Goal: Find specific page/section: Find specific page/section

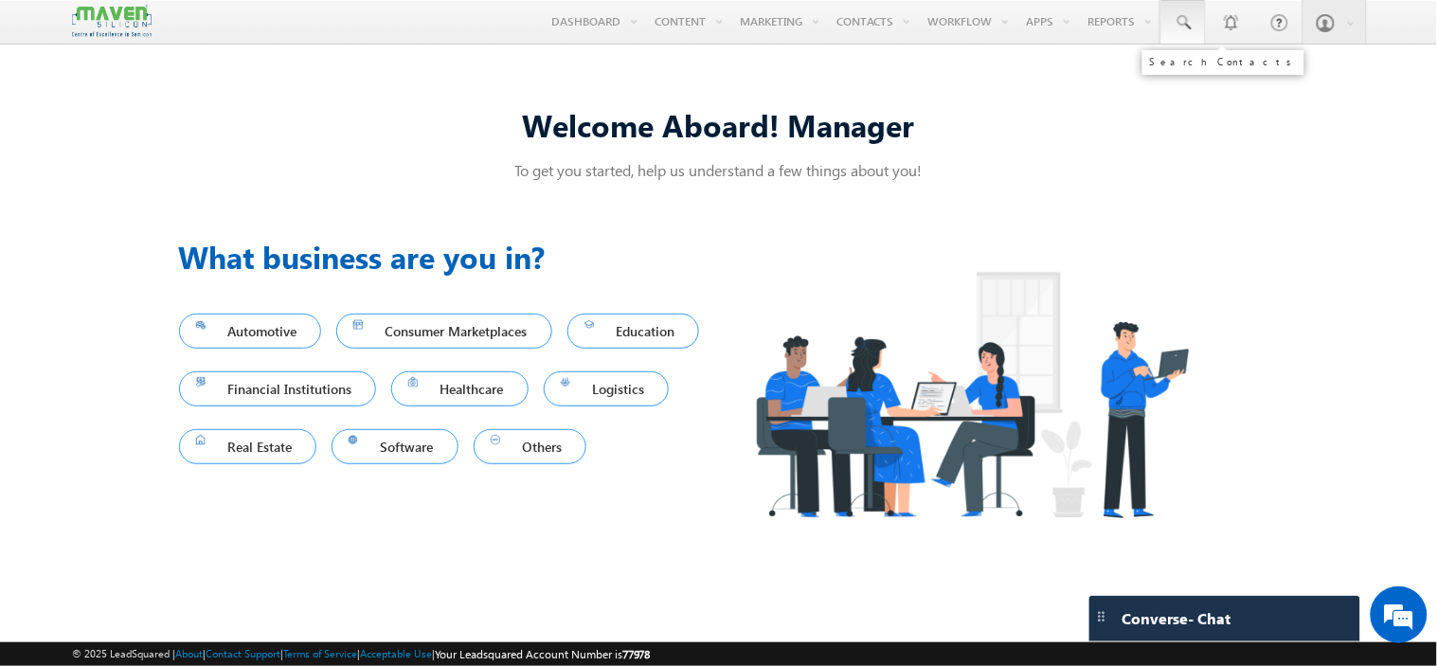
click at [1190, 22] on span at bounding box center [1183, 22] width 19 height 19
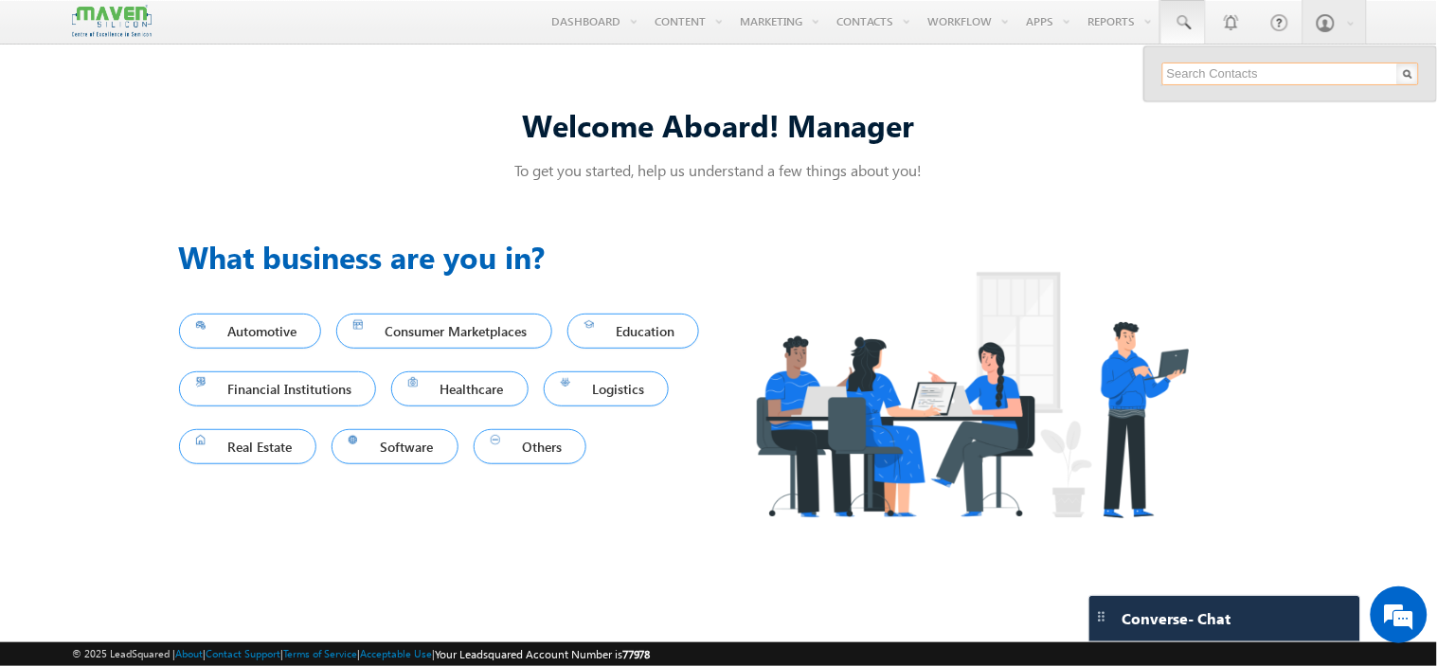
paste input "[EMAIL_ADDRESS][DOMAIN_NAME]"
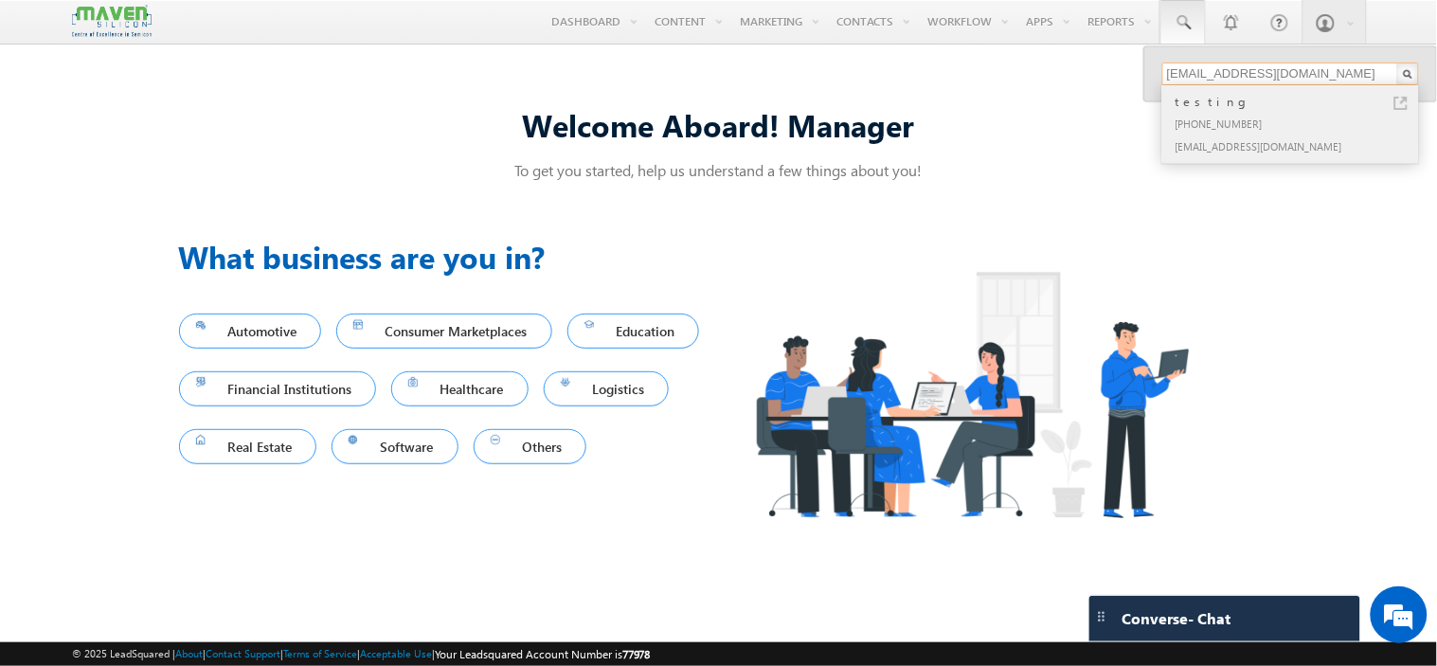
type input "[EMAIL_ADDRESS][DOMAIN_NAME]"
click at [1256, 114] on div "[PHONE_NUMBER]" at bounding box center [1299, 123] width 254 height 23
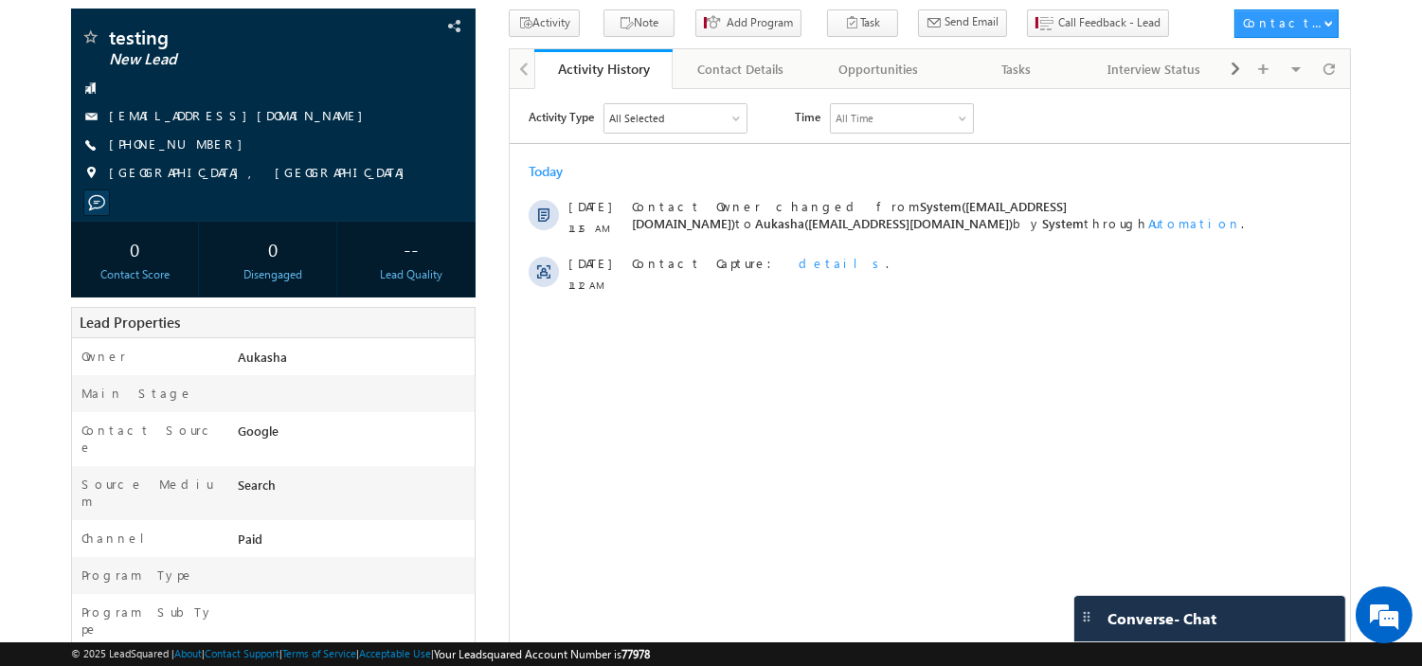
click at [619, 316] on html "Activity Type All Selected Select All Sales Activities 1 Sales Activity Opportu…" at bounding box center [929, 202] width 840 height 228
click at [589, 316] on html "Activity Type All Selected Select All Sales Activities 1 Sales Activity Opportu…" at bounding box center [929, 202] width 840 height 228
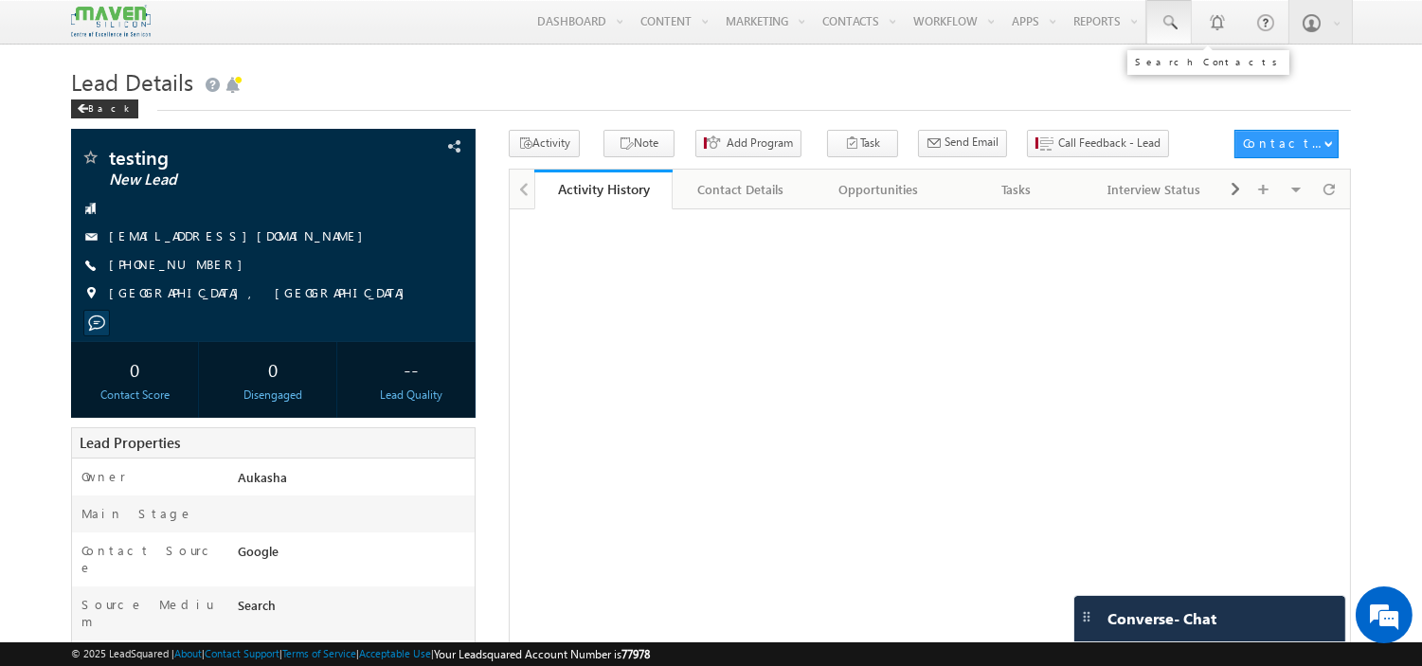
drag, startPoint x: 0, startPoint y: 0, endPoint x: 1166, endPoint y: 21, distance: 1166.4
click at [1166, 21] on span at bounding box center [1169, 22] width 19 height 19
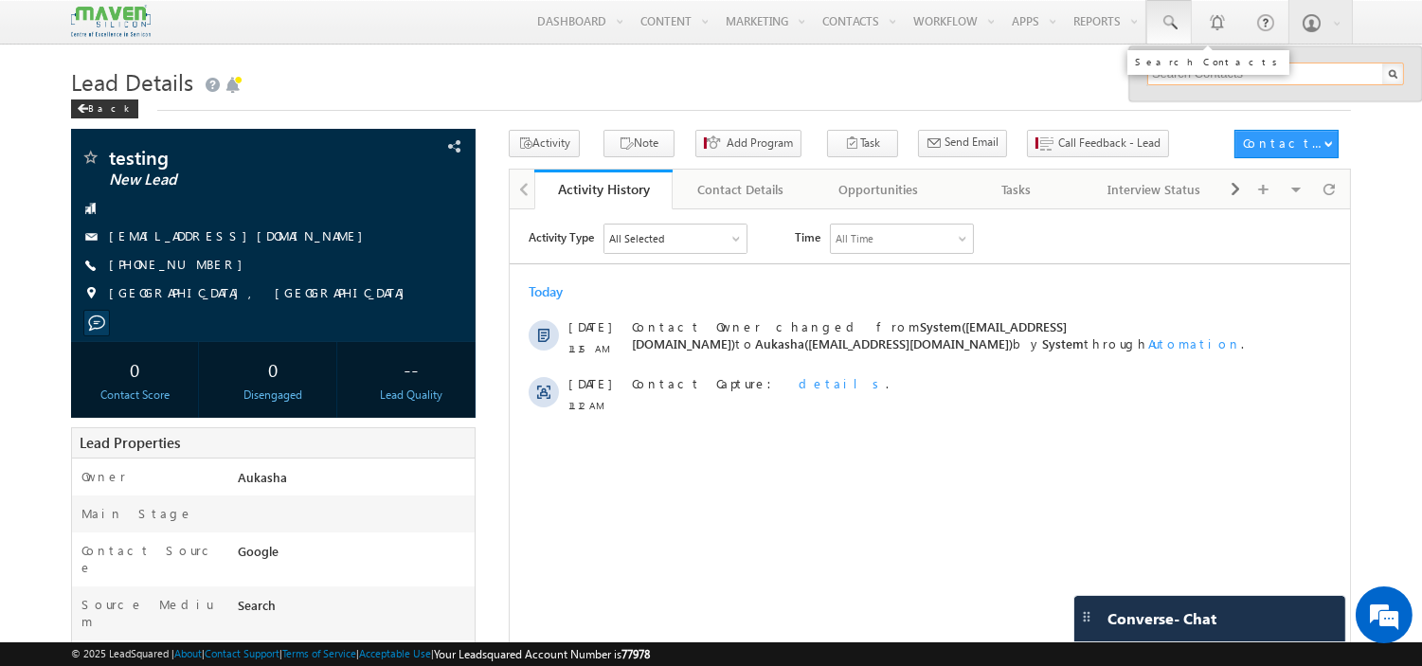
paste input "sheematest1230@gmail.com"
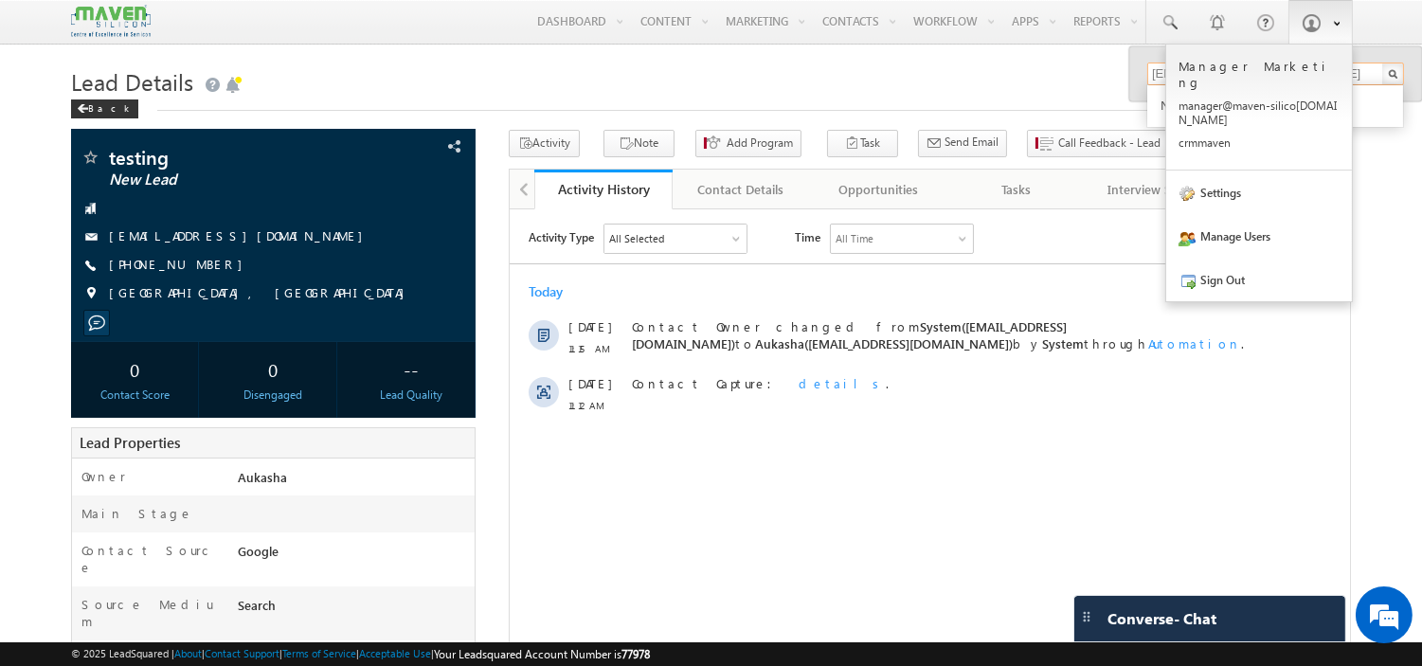
type input "sheematest1230@gmail.com"
click at [1342, 38] on link at bounding box center [1320, 22] width 64 height 44
click at [1229, 258] on link "Sign Out" at bounding box center [1259, 280] width 186 height 44
